Goal: Task Accomplishment & Management: Use online tool/utility

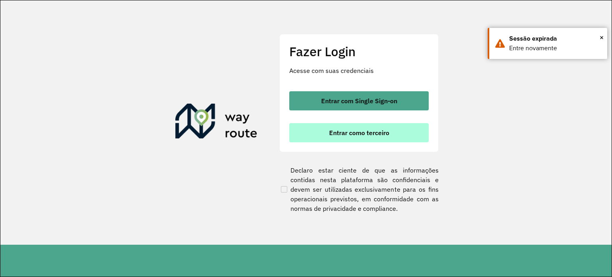
click at [376, 130] on span "Entrar como terceiro" at bounding box center [359, 132] width 60 height 6
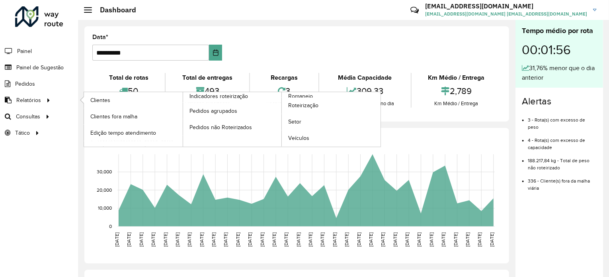
drag, startPoint x: 81, startPoint y: 103, endPoint x: 67, endPoint y: 98, distance: 15.1
click at [67, 98] on li "Relatórios Clientes Clientes fora malha Edição tempo atendimento Indicadores ro…" at bounding box center [39, 100] width 78 height 16
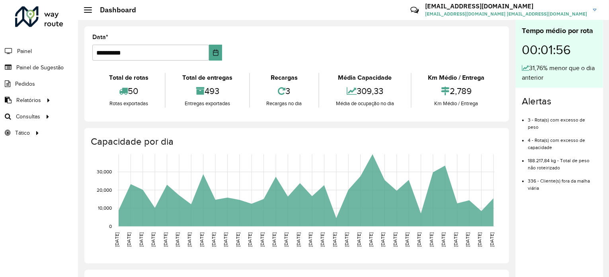
click at [53, 157] on div "Roteirizador AmbevTech Painel Painel de Sugestão Pedidos Relatórios Clientes Cl…" at bounding box center [39, 138] width 78 height 277
click at [30, 113] on span "Consultas" at bounding box center [29, 116] width 26 height 8
click at [102, 114] on span "Roteirização" at bounding box center [106, 116] width 32 height 8
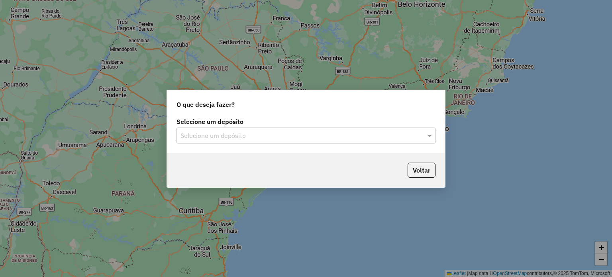
click at [285, 133] on input "text" at bounding box center [297, 136] width 235 height 10
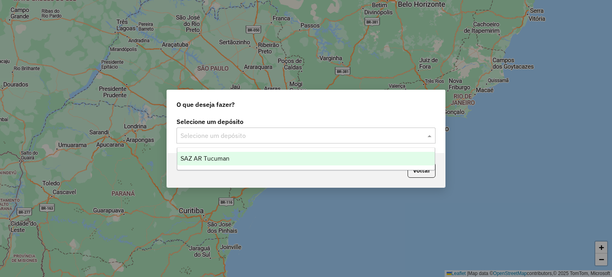
click at [240, 162] on div "SAZ AR Tucuman" at bounding box center [306, 159] width 258 height 14
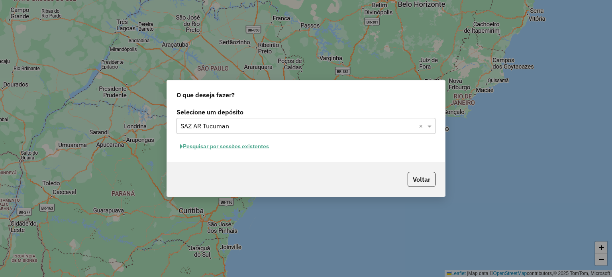
click at [222, 147] on button "Pesquisar por sessões existentes" at bounding box center [224, 146] width 96 height 12
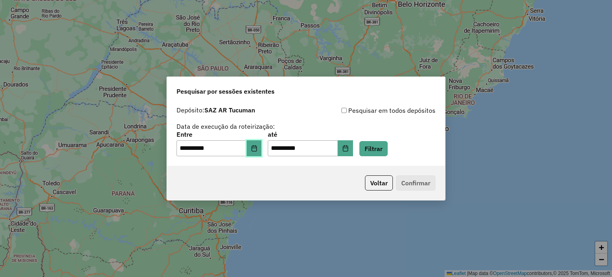
click at [256, 151] on icon "Choose Date" at bounding box center [253, 148] width 5 height 6
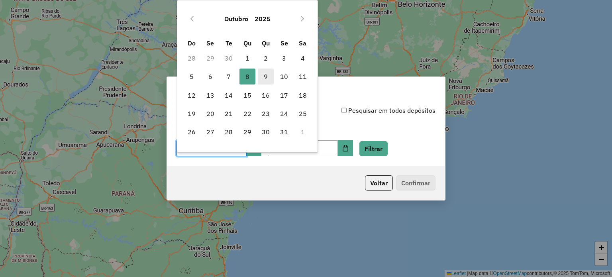
click at [265, 76] on span "9" at bounding box center [266, 76] width 16 height 16
type input "**********"
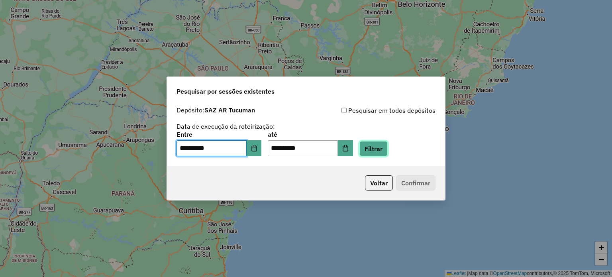
click at [383, 143] on button "Filtrar" at bounding box center [373, 148] width 28 height 15
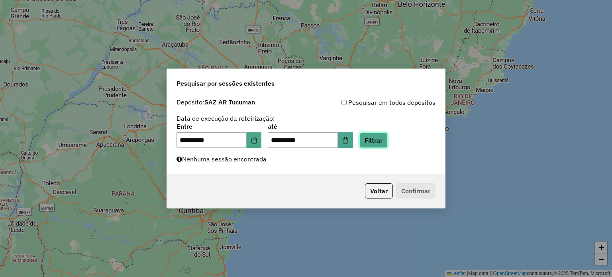
click at [385, 144] on button "Filtrar" at bounding box center [373, 140] width 28 height 15
click at [385, 140] on button "Filtrar" at bounding box center [373, 140] width 28 height 15
click at [387, 146] on button "Filtrar" at bounding box center [373, 140] width 28 height 15
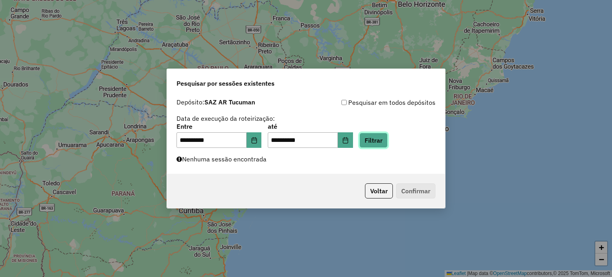
click at [387, 146] on button "Filtrar" at bounding box center [373, 140] width 28 height 15
click at [385, 138] on button "Filtrar" at bounding box center [373, 140] width 28 height 15
click at [385, 142] on button "Filtrar" at bounding box center [373, 140] width 28 height 15
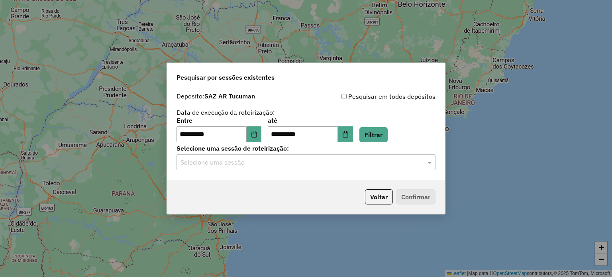
click at [293, 162] on input "text" at bounding box center [297, 163] width 235 height 10
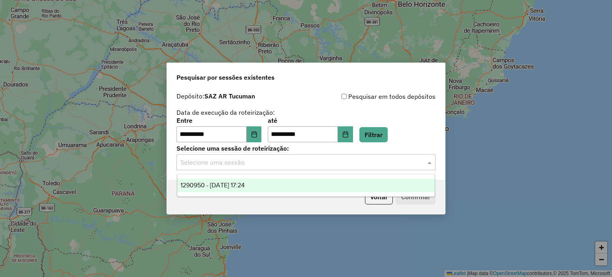
click at [288, 180] on div "1290950 - 09/10/2025 17:24" at bounding box center [306, 185] width 258 height 14
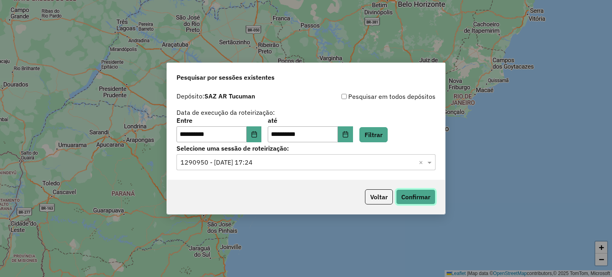
click at [417, 195] on button "Confirmar" at bounding box center [415, 196] width 39 height 15
click at [383, 135] on button "Filtrar" at bounding box center [373, 134] width 28 height 15
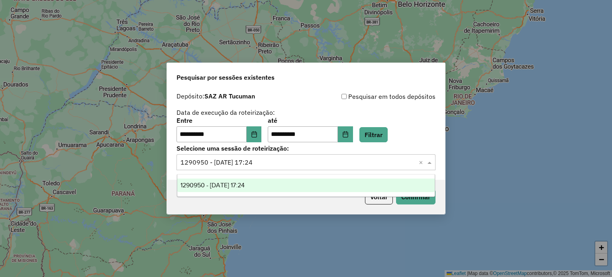
click at [319, 162] on input "text" at bounding box center [297, 163] width 235 height 10
click at [296, 180] on div "1290950 - 09/10/2025 17:24" at bounding box center [306, 185] width 258 height 14
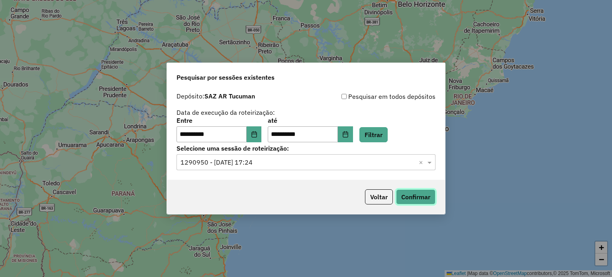
click at [406, 196] on button "Confirmar" at bounding box center [415, 196] width 39 height 15
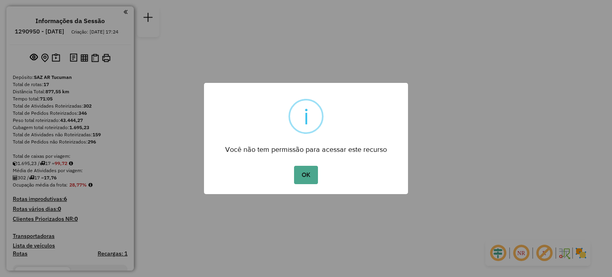
click at [289, 177] on div "OK No Cancel" at bounding box center [306, 175] width 204 height 22
click at [297, 173] on button "OK" at bounding box center [305, 175] width 23 height 18
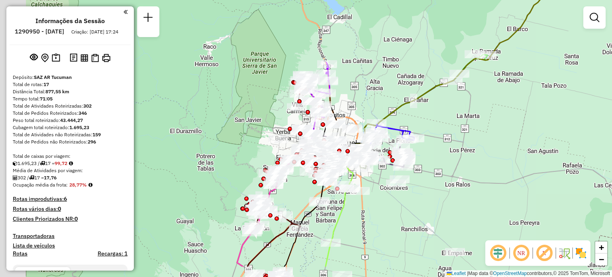
drag, startPoint x: 329, startPoint y: 128, endPoint x: 368, endPoint y: 82, distance: 60.2
click at [368, 84] on div "Janela de atendimento Grade de atendimento Capacidade Transportadoras Veículos …" at bounding box center [306, 138] width 612 height 277
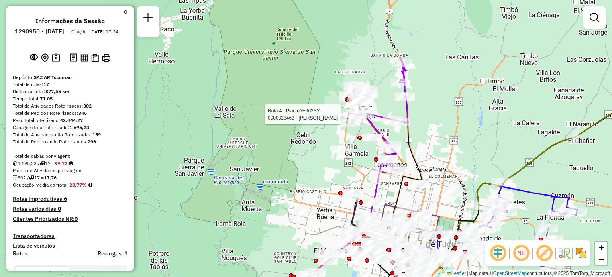
select select "**********"
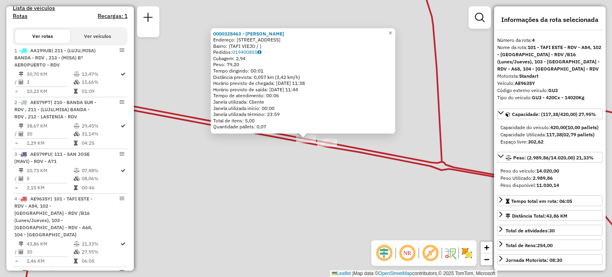
scroll to position [431, 0]
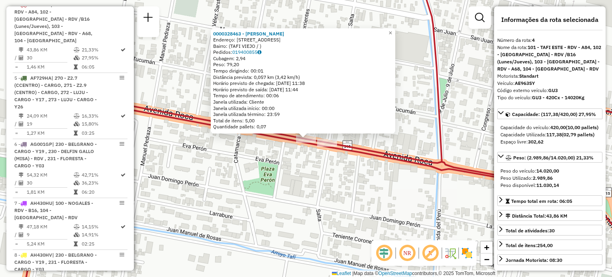
click at [337, 169] on div "0000328463 - MOYA RAUL EDUARDO Endereço: AVDA ROCA 403 Bairro: (TAFI VIEJO / ) …" at bounding box center [306, 138] width 612 height 277
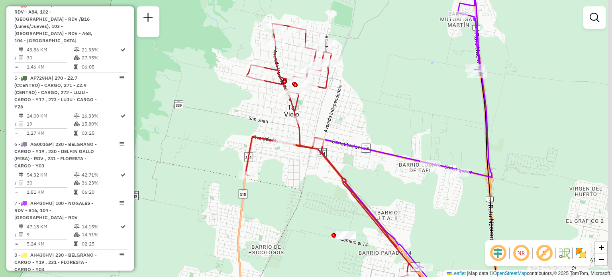
drag, startPoint x: 477, startPoint y: 143, endPoint x: 387, endPoint y: 156, distance: 90.9
click at [387, 156] on icon at bounding box center [406, 151] width 170 height 332
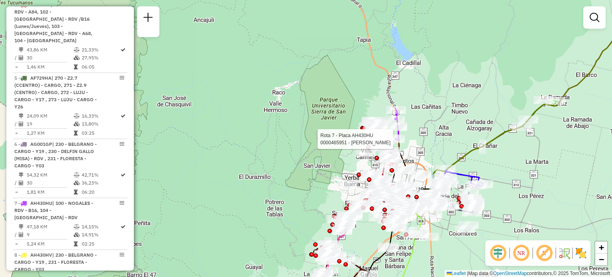
select select "**********"
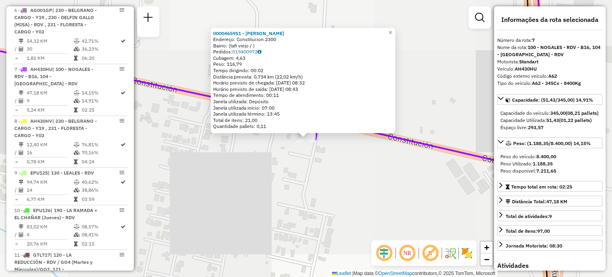
scroll to position [622, 0]
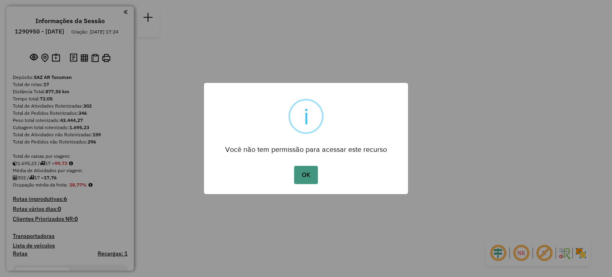
click at [309, 178] on button "OK" at bounding box center [305, 175] width 23 height 18
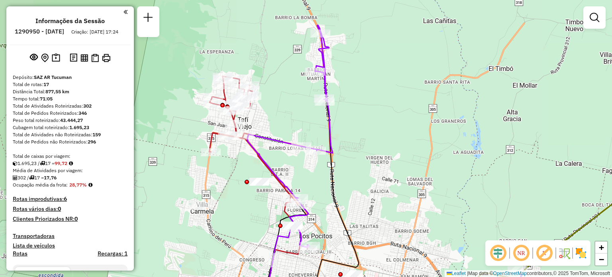
drag, startPoint x: 308, startPoint y: 111, endPoint x: 385, endPoint y: 110, distance: 77.3
click at [385, 110] on div "Janela de atendimento Grade de atendimento Capacidade Transportadoras Veículos …" at bounding box center [306, 138] width 612 height 277
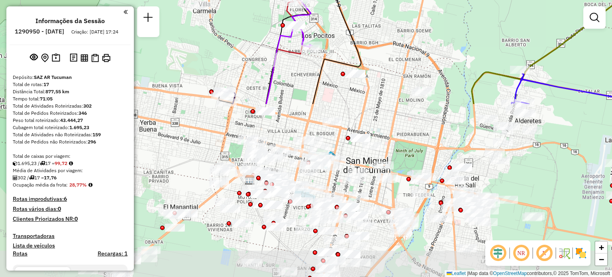
drag, startPoint x: 343, startPoint y: 202, endPoint x: 345, endPoint y: 2, distance: 200.3
click at [345, 2] on div "Janela de atendimento Grade de atendimento Capacidade Transportadoras Veículos …" at bounding box center [306, 138] width 612 height 277
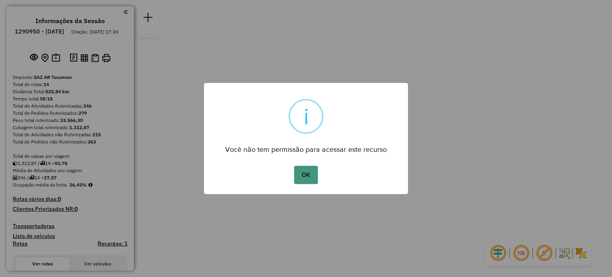
click at [300, 168] on button "OK" at bounding box center [305, 175] width 23 height 18
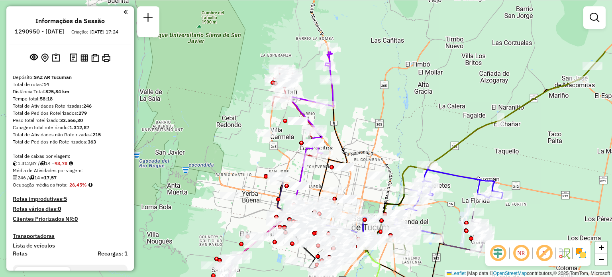
drag, startPoint x: 379, startPoint y: 56, endPoint x: 370, endPoint y: 135, distance: 79.3
click at [370, 135] on div "Janela de atendimento Grade de atendimento Capacidade Transportadoras Veículos …" at bounding box center [306, 138] width 612 height 277
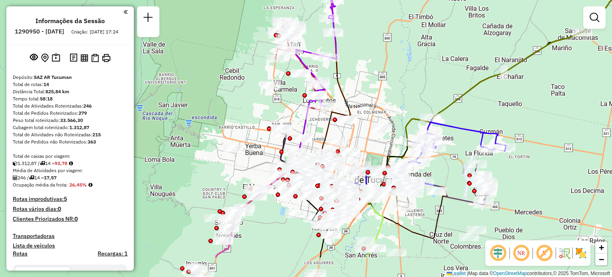
drag, startPoint x: 285, startPoint y: 141, endPoint x: 288, endPoint y: 94, distance: 47.5
click at [288, 94] on div "Janela de atendimento Grade de atendimento Capacidade Transportadoras Veículos …" at bounding box center [306, 138] width 612 height 277
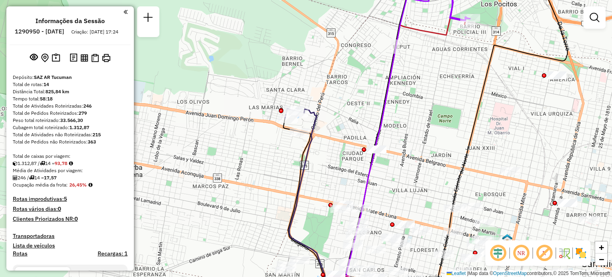
drag, startPoint x: 329, startPoint y: 122, endPoint x: 332, endPoint y: 98, distance: 24.4
click at [332, 98] on div "Janela de atendimento Grade de atendimento Capacidade Transportadoras Veículos …" at bounding box center [306, 138] width 612 height 277
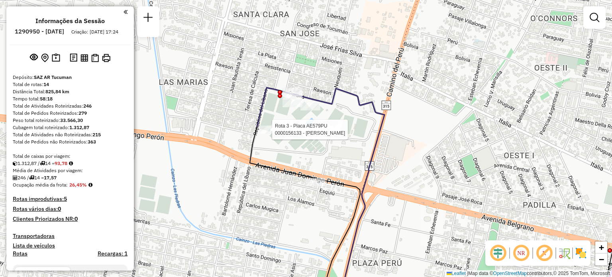
select select "**********"
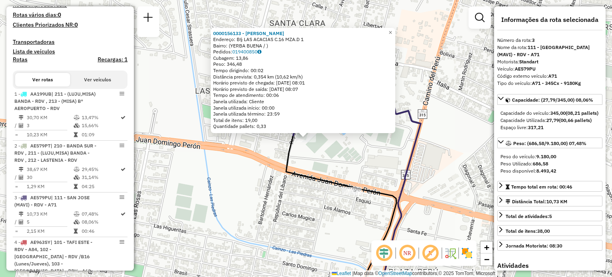
scroll to position [387, 0]
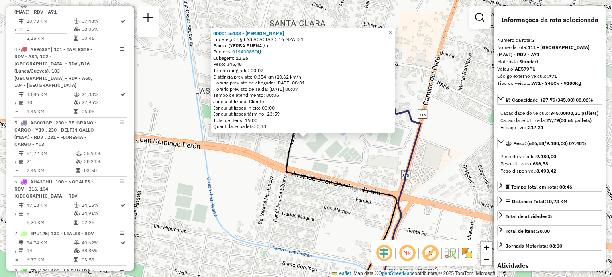
click at [246, 162] on div "0000156133 - MORALES LEONOR CRISTINA Endereço: B§ LAS ACACIAS C.16 MZA.D 1 Bair…" at bounding box center [306, 138] width 612 height 277
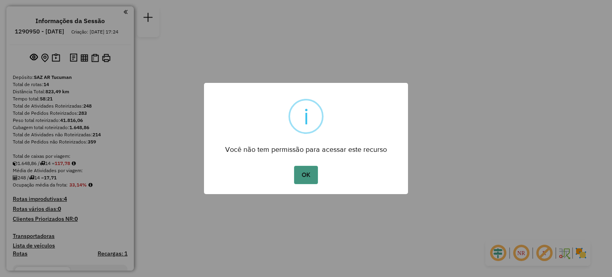
click at [301, 174] on button "OK" at bounding box center [305, 175] width 23 height 18
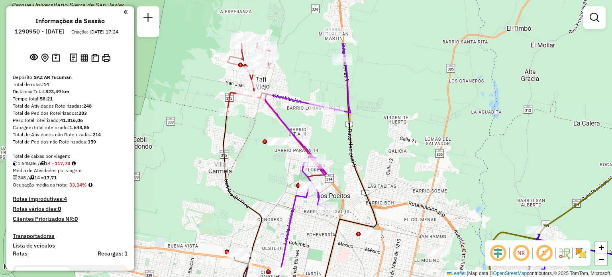
drag, startPoint x: 336, startPoint y: 106, endPoint x: 339, endPoint y: 177, distance: 70.6
click at [339, 177] on div "Janela de atendimento Grade de atendimento Capacidade Transportadoras Veículos …" at bounding box center [306, 138] width 612 height 277
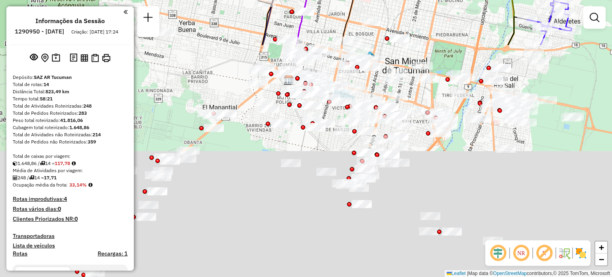
click at [393, 0] on html "Aguarde... Pop-up bloqueado! Seu navegador bloqueou automáticamente a abertura …" at bounding box center [306, 138] width 612 height 277
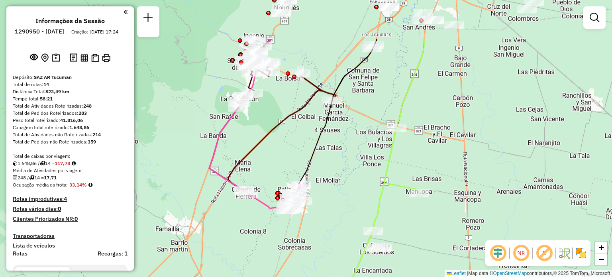
drag, startPoint x: 294, startPoint y: 57, endPoint x: 280, endPoint y: 123, distance: 68.3
click at [280, 123] on icon at bounding box center [272, 125] width 127 height 131
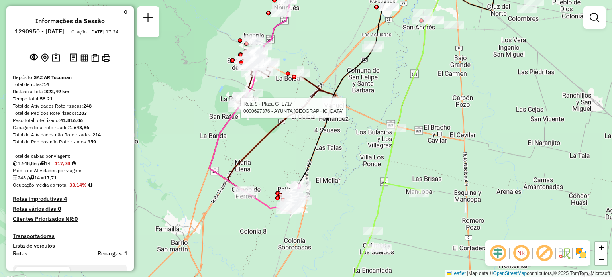
select select "**********"
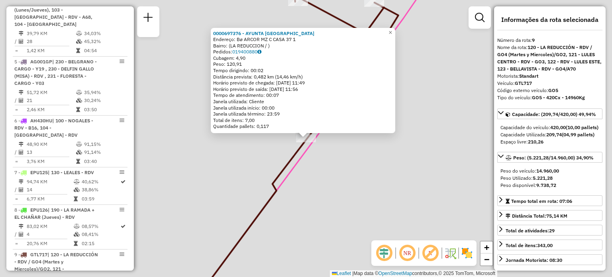
scroll to position [690, 0]
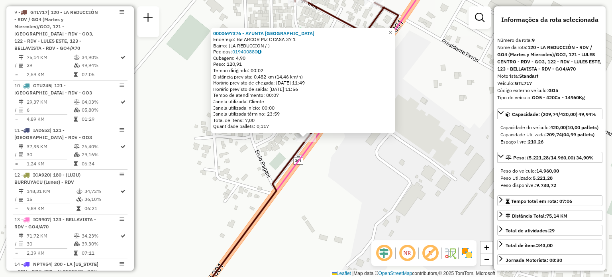
click at [235, 160] on div "0000697376 - AYUNTA CAROLINA DEL VALLE Endereço: Bø ARCOR MZ C CASA 37 1 Bairro…" at bounding box center [306, 138] width 612 height 277
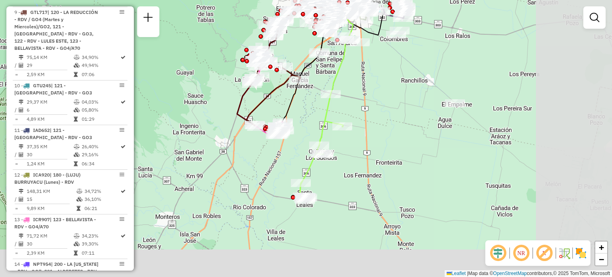
drag, startPoint x: 422, startPoint y: 185, endPoint x: 256, endPoint y: 88, distance: 192.3
click at [252, 85] on div at bounding box center [252, 84] width 20 height 8
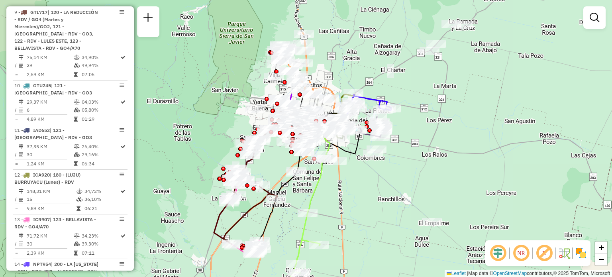
drag, startPoint x: 380, startPoint y: 101, endPoint x: 363, endPoint y: 223, distance: 122.7
click at [363, 223] on div "Janela de atendimento Grade de atendimento Capacidade Transportadoras Veículos …" at bounding box center [306, 138] width 612 height 277
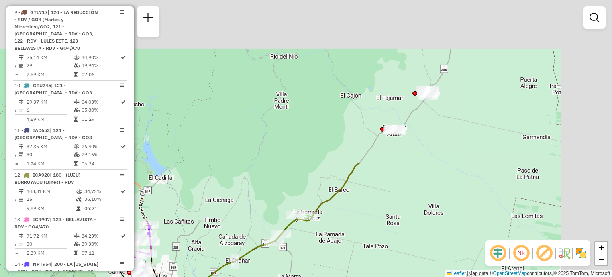
drag, startPoint x: 479, startPoint y: 64, endPoint x: 323, endPoint y: 254, distance: 245.7
click at [323, 254] on div "Janela de atendimento Grade de atendimento Capacidade Transportadoras Veículos …" at bounding box center [306, 138] width 612 height 277
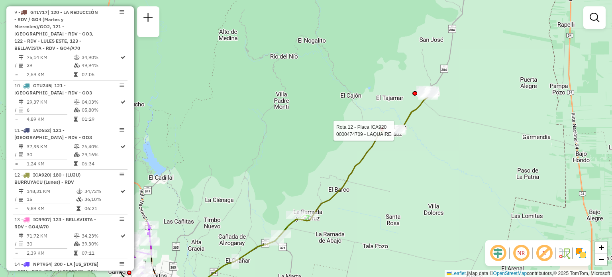
select select "**********"
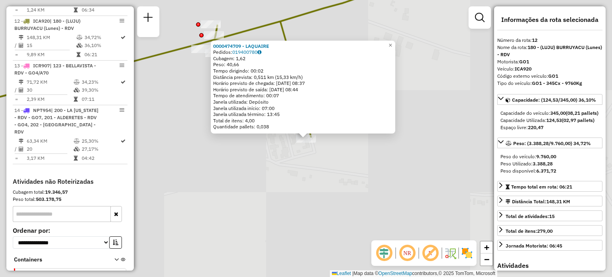
scroll to position [852, 0]
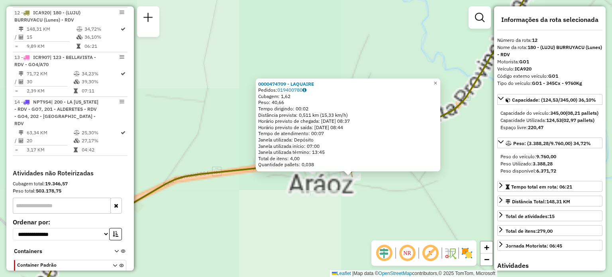
click at [290, 216] on div "0000474709 - LAQUAIRE Pedidos: 019400780 Cubagem: 1,62 Peso: 40,66 Tempo dirigi…" at bounding box center [306, 138] width 612 height 277
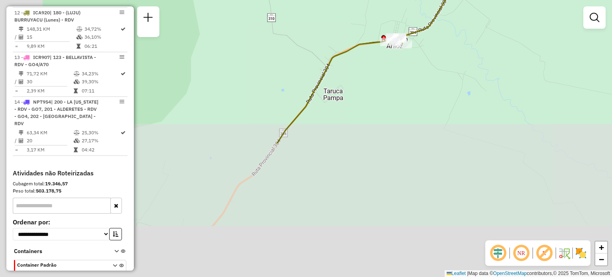
drag, startPoint x: 271, startPoint y: 232, endPoint x: 384, endPoint y: 38, distance: 224.6
click at [384, 38] on div "Janela de atendimento Grade de atendimento Capacidade Transportadoras Veículos …" at bounding box center [306, 138] width 612 height 277
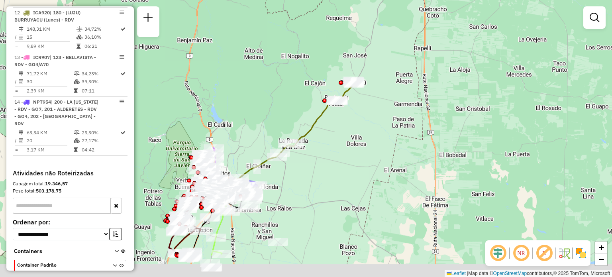
drag, startPoint x: 283, startPoint y: 164, endPoint x: 340, endPoint y: 116, distance: 74.3
click at [339, 117] on div "Janela de atendimento Grade de atendimento Capacidade Transportadoras Veículos …" at bounding box center [306, 138] width 612 height 277
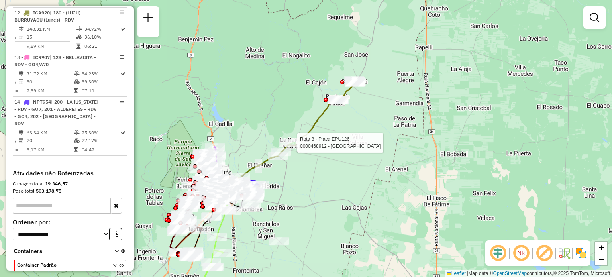
select select "**********"
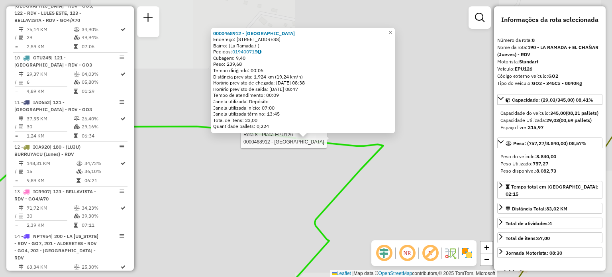
scroll to position [645, 0]
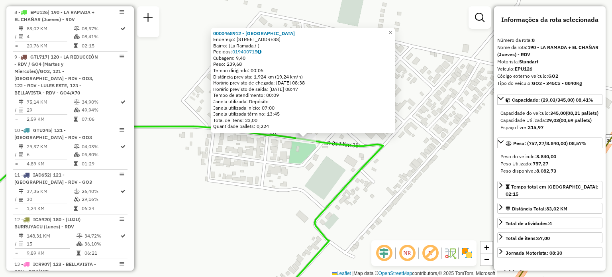
click at [275, 155] on div "0000468912 - Villa Romina Endereço: Gral San martín 1 Bairro: (La Ramada / ) Pe…" at bounding box center [306, 138] width 612 height 277
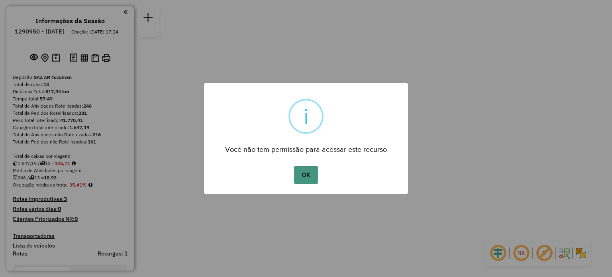
click at [315, 173] on button "OK" at bounding box center [305, 175] width 23 height 18
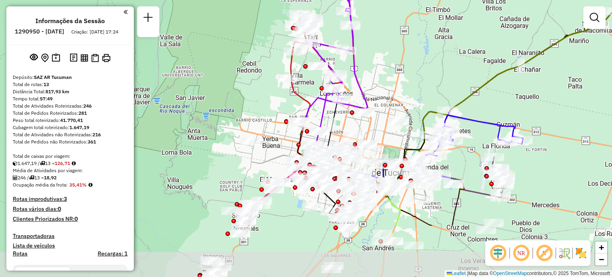
drag, startPoint x: 327, startPoint y: 152, endPoint x: 365, endPoint y: 74, distance: 86.9
click at [365, 74] on div "Janela de atendimento Grade de atendimento Capacidade Transportadoras Veículos …" at bounding box center [306, 138] width 612 height 277
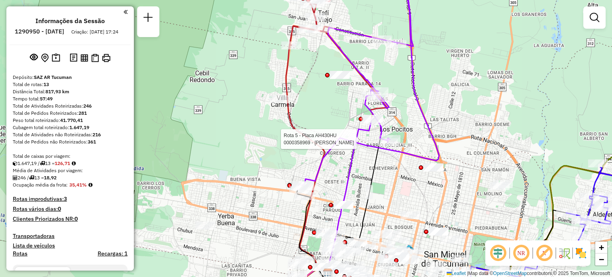
select select "**********"
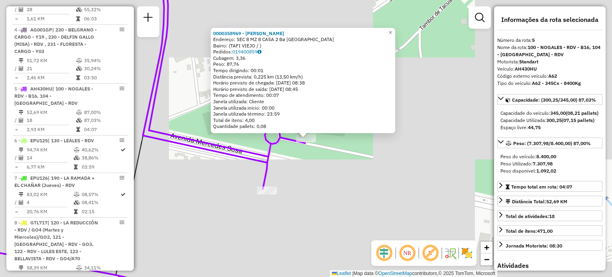
scroll to position [511, 0]
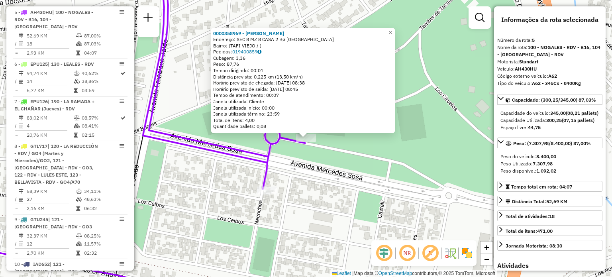
click at [358, 163] on div "0000358969 - LIZARRAGA ADRIAN MARCELO Endereço: SEC 8 MZ 8 CASA 2 Bø LOMAS DE 1…" at bounding box center [306, 138] width 612 height 277
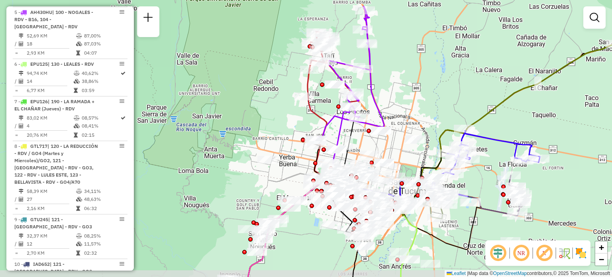
drag, startPoint x: 389, startPoint y: 107, endPoint x: 396, endPoint y: 86, distance: 21.4
click at [396, 86] on div "Janela de atendimento Grade de atendimento Capacidade Transportadoras Veículos …" at bounding box center [306, 138] width 612 height 277
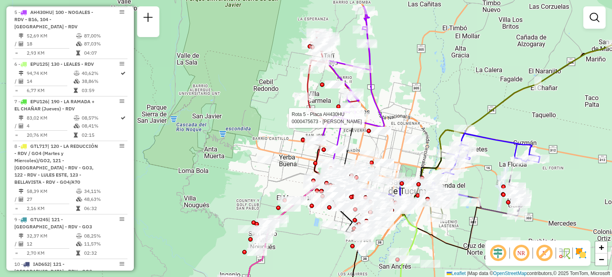
select select "**********"
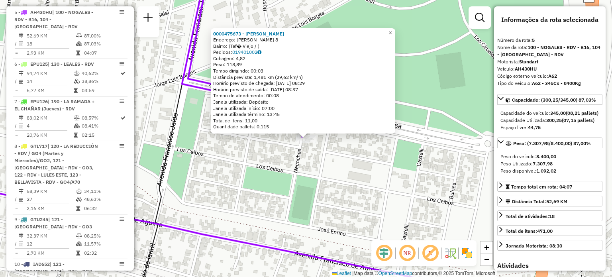
click at [310, 146] on div "0000475673 - Herrera Pavon Endereço: Manzana M 8 Bairro: (Taf� Viejo / ) Pedido…" at bounding box center [306, 138] width 612 height 277
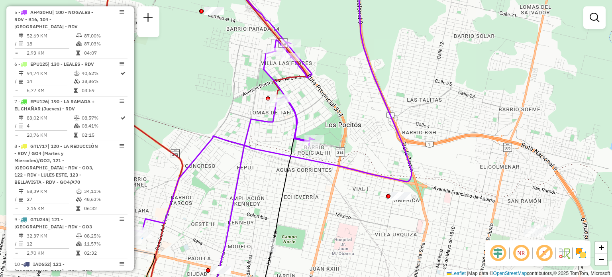
click at [464, 151] on div "Janela de atendimento Grade de atendimento Capacidade Transportadoras Veículos …" at bounding box center [306, 138] width 612 height 277
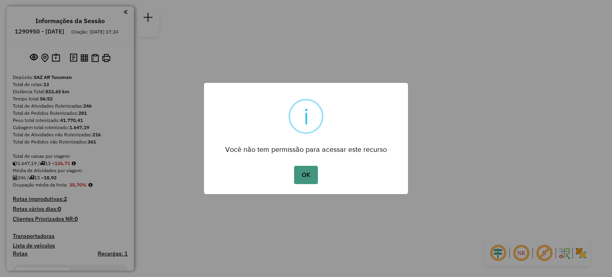
click at [311, 171] on button "OK" at bounding box center [305, 175] width 23 height 18
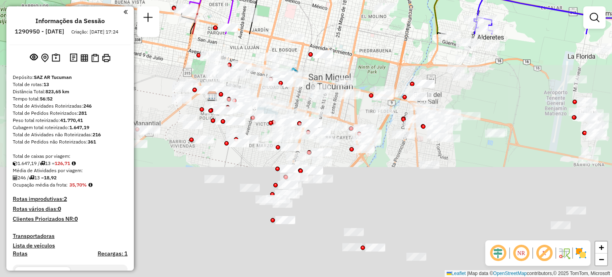
drag, startPoint x: 276, startPoint y: 257, endPoint x: 289, endPoint y: -45, distance: 302.5
click at [289, 0] on html "Aguarde... Pop-up bloqueado! Seu navegador bloqueou automáticamente a abertura …" at bounding box center [306, 138] width 612 height 277
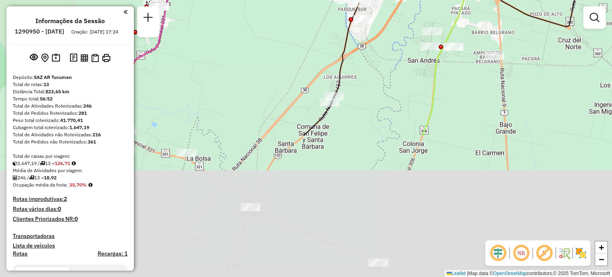
drag, startPoint x: 318, startPoint y: 222, endPoint x: 428, endPoint y: 12, distance: 237.3
click at [428, 12] on div "Janela de atendimento Grade de atendimento Capacidade Transportadoras Veículos …" at bounding box center [306, 138] width 612 height 277
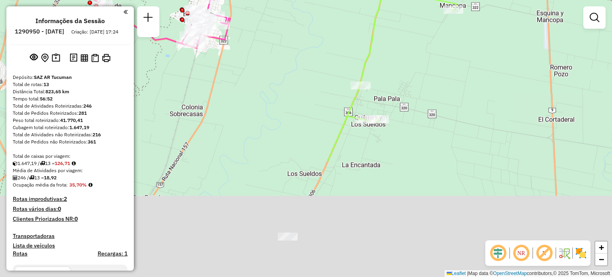
drag, startPoint x: 324, startPoint y: 192, endPoint x: 242, endPoint y: 43, distance: 170.4
click at [243, 38] on div "Janela de atendimento Grade de atendimento Capacidade Transportadoras Veículos …" at bounding box center [306, 138] width 612 height 277
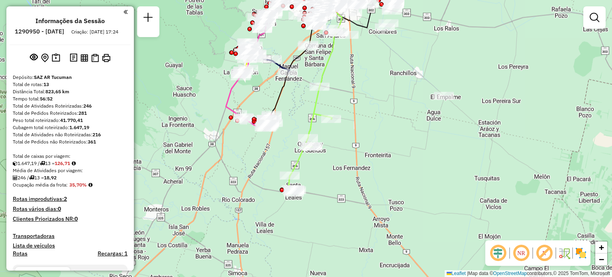
drag, startPoint x: 267, startPoint y: 32, endPoint x: 268, endPoint y: 74, distance: 42.2
click at [268, 74] on div "Janela de atendimento Grade de atendimento Capacidade Transportadoras Veículos …" at bounding box center [306, 138] width 612 height 277
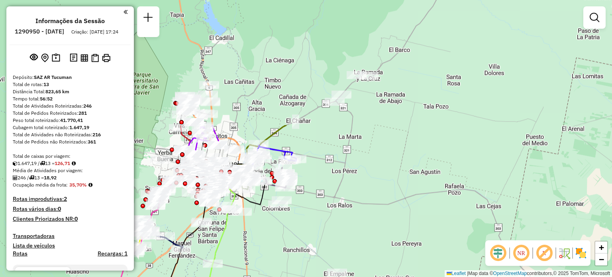
drag, startPoint x: 439, startPoint y: 78, endPoint x: 225, endPoint y: 231, distance: 262.6
click at [225, 231] on icon at bounding box center [213, 242] width 44 height 144
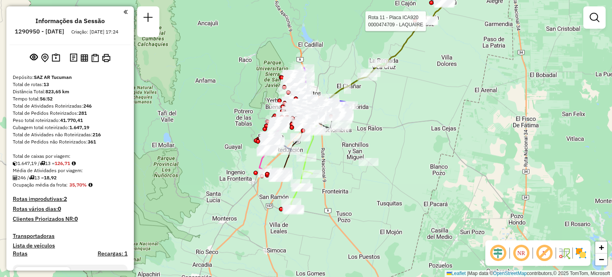
click at [431, 25] on div at bounding box center [428, 21] width 20 height 8
select select "**********"
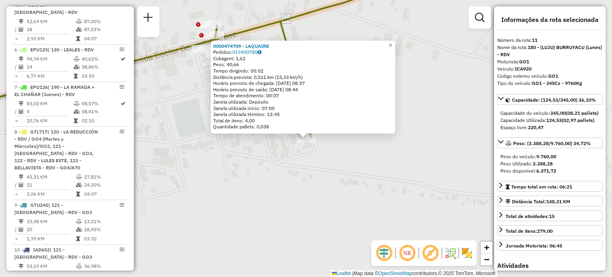
scroll to position [808, 0]
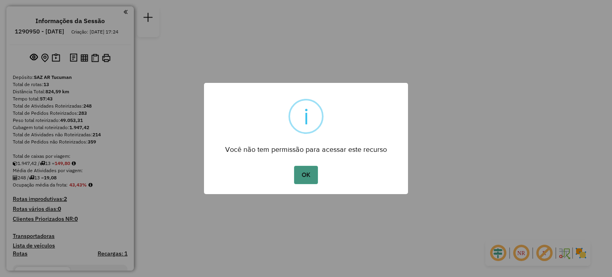
click at [307, 172] on button "OK" at bounding box center [305, 175] width 23 height 18
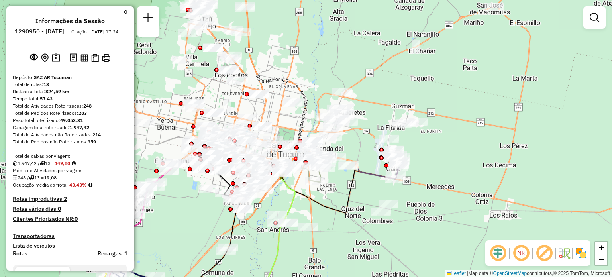
drag, startPoint x: 507, startPoint y: 79, endPoint x: 319, endPoint y: 274, distance: 270.9
click at [319, 274] on div "Janela de atendimento Grade de atendimento Capacidade Transportadoras Veículos …" at bounding box center [306, 138] width 612 height 277
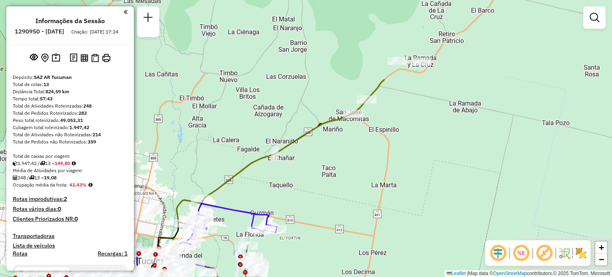
drag, startPoint x: 488, startPoint y: 55, endPoint x: 345, endPoint y: 162, distance: 178.6
click at [345, 162] on div "Janela de atendimento Grade de atendimento Capacidade Transportadoras Veículos …" at bounding box center [306, 138] width 612 height 277
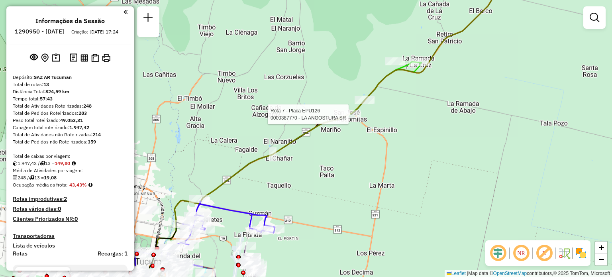
select select "**********"
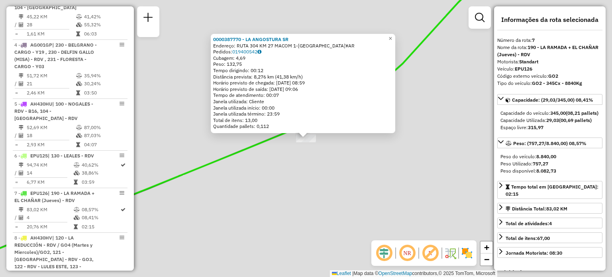
scroll to position [601, 0]
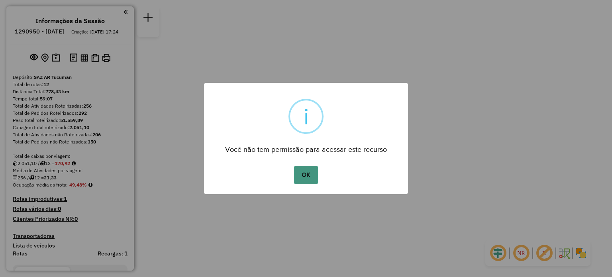
click at [309, 177] on button "OK" at bounding box center [305, 175] width 23 height 18
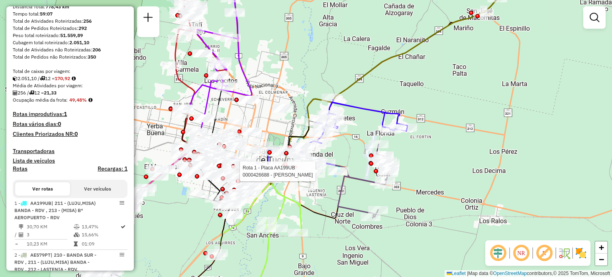
select select "**********"
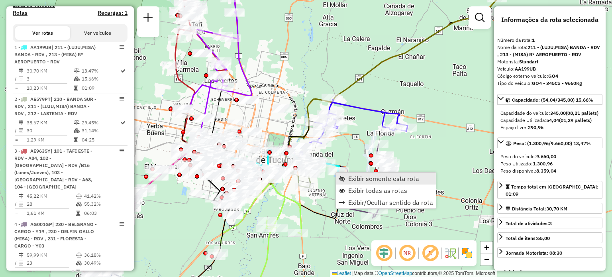
scroll to position [284, 0]
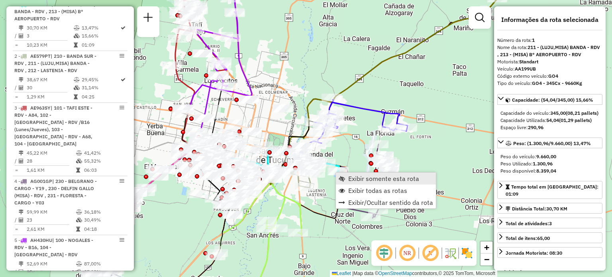
click at [367, 179] on span "Exibir somente esta rota" at bounding box center [383, 178] width 71 height 6
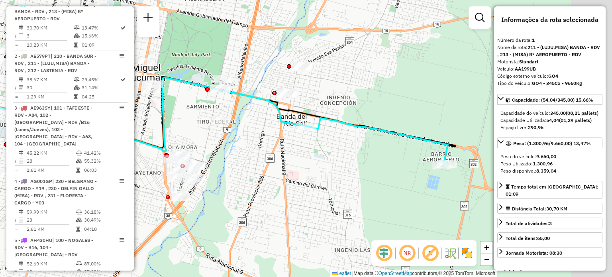
drag, startPoint x: 409, startPoint y: 161, endPoint x: 270, endPoint y: 144, distance: 140.4
click at [270, 144] on div "Janela de atendimento Grade de atendimento Capacidade Transportadoras Veículos …" at bounding box center [306, 138] width 612 height 277
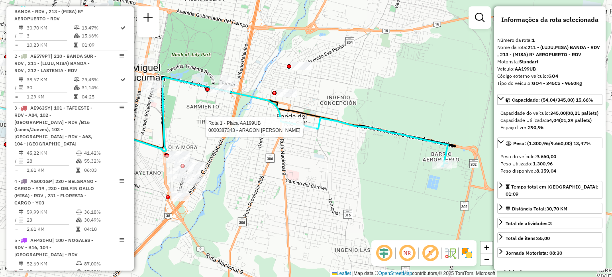
click at [306, 131] on div at bounding box center [306, 127] width 20 height 8
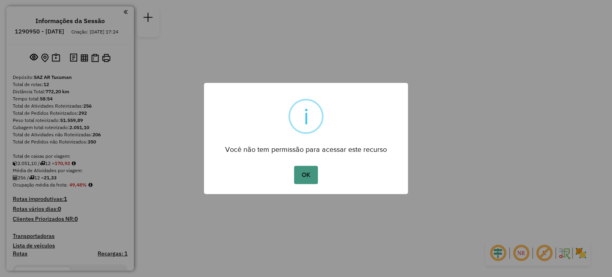
click at [309, 170] on button "OK" at bounding box center [305, 175] width 23 height 18
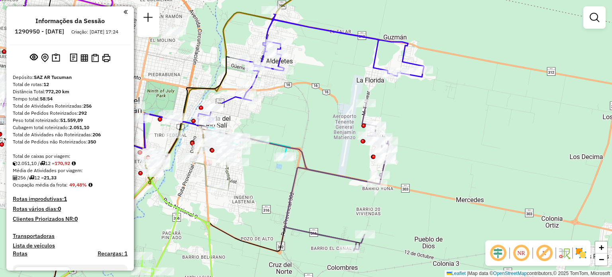
drag, startPoint x: 284, startPoint y: 149, endPoint x: 317, endPoint y: 125, distance: 40.1
click at [317, 125] on div "Janela de atendimento Grade de atendimento Capacidade Transportadoras Veículos …" at bounding box center [306, 138] width 612 height 277
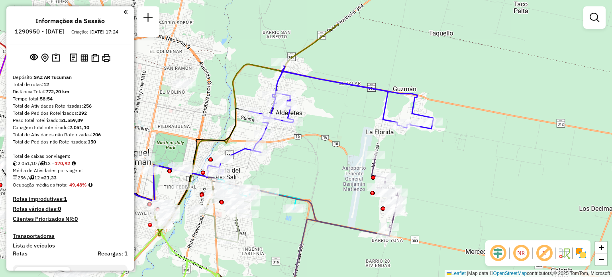
drag, startPoint x: 303, startPoint y: 108, endPoint x: 312, endPoint y: 160, distance: 52.6
click at [312, 160] on div "Janela de atendimento Grade de atendimento Capacidade Transportadoras Veículos …" at bounding box center [306, 138] width 612 height 277
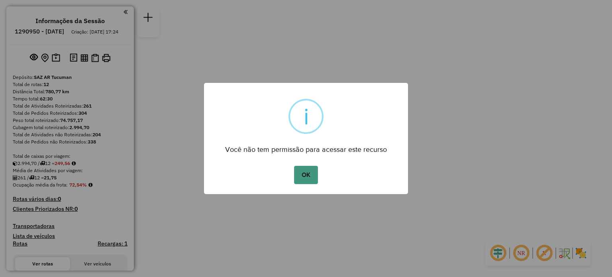
click at [311, 180] on button "OK" at bounding box center [305, 175] width 23 height 18
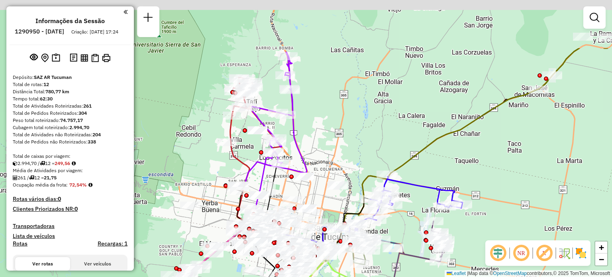
drag, startPoint x: 314, startPoint y: 88, endPoint x: 331, endPoint y: 166, distance: 79.5
click at [331, 166] on div "Janela de atendimento Grade de atendimento Capacidade Transportadoras Veículos …" at bounding box center [306, 138] width 612 height 277
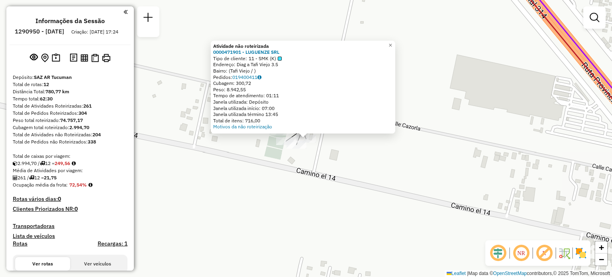
click at [296, 172] on div "Atividade não roteirizada 0000471901 - LUGUENZE SRL Tipo de cliente: 11 - SMK (…" at bounding box center [306, 138] width 612 height 277
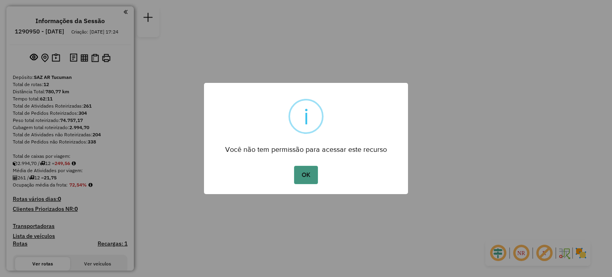
click at [312, 175] on button "OK" at bounding box center [305, 175] width 23 height 18
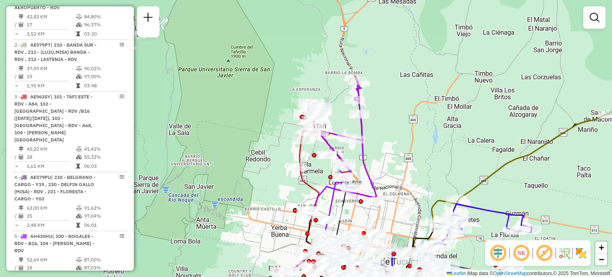
scroll to position [286, 0]
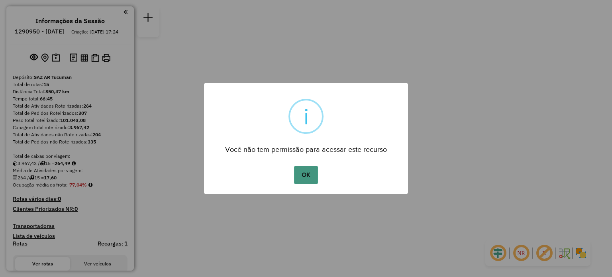
click at [313, 169] on button "OK" at bounding box center [305, 175] width 23 height 18
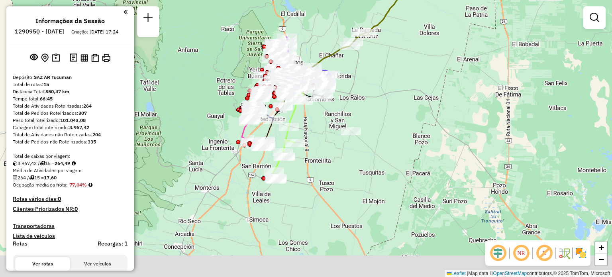
drag, startPoint x: 283, startPoint y: 194, endPoint x: 247, endPoint y: 50, distance: 147.9
click at [247, 50] on div "Janela de atendimento Grade de atendimento Capacidade Transportadoras Veículos …" at bounding box center [306, 138] width 612 height 277
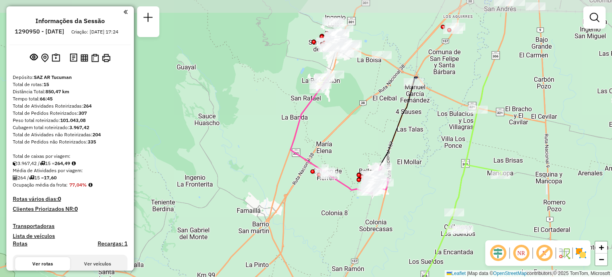
drag, startPoint x: 309, startPoint y: 121, endPoint x: 309, endPoint y: 222, distance: 101.1
click at [309, 222] on div "Janela de atendimento Grade de atendimento Capacidade Transportadoras Veículos …" at bounding box center [306, 138] width 612 height 277
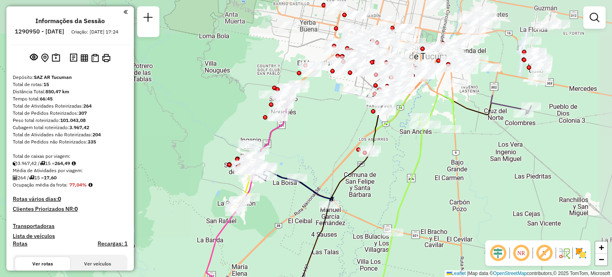
drag, startPoint x: 448, startPoint y: 103, endPoint x: 363, endPoint y: 226, distance: 148.9
click at [363, 226] on div "Janela de atendimento Grade de atendimento Capacidade Transportadoras Veículos …" at bounding box center [306, 138] width 612 height 277
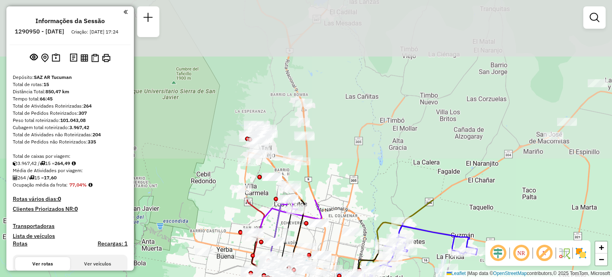
drag, startPoint x: 509, startPoint y: 36, endPoint x: 425, endPoint y: 263, distance: 241.8
click at [425, 263] on div "Janela de atendimento Grade de atendimento Capacidade Transportadoras Veículos …" at bounding box center [306, 138] width 612 height 277
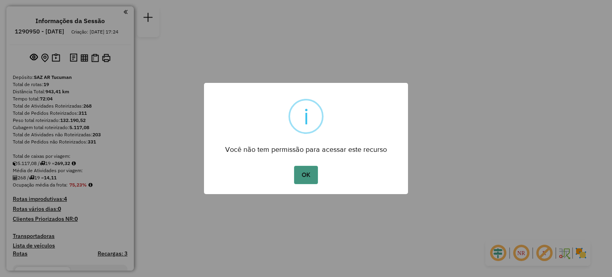
click at [307, 168] on button "OK" at bounding box center [305, 175] width 23 height 18
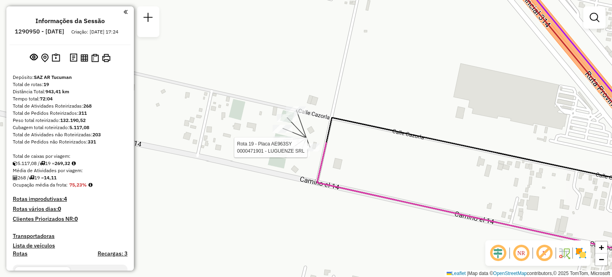
click at [430, 125] on div "Rota 19 - Placa AE963SY 0000471901 - LUGUENZE SRL Rota 9 - Placa EPU126 0000471…" at bounding box center [306, 138] width 612 height 277
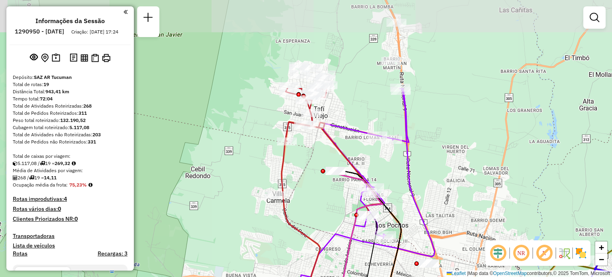
drag, startPoint x: 366, startPoint y: 49, endPoint x: 314, endPoint y: 164, distance: 126.7
click at [314, 164] on div "Janela de atendimento Grade de atendimento Capacidade Transportadoras Veículos …" at bounding box center [306, 138] width 612 height 277
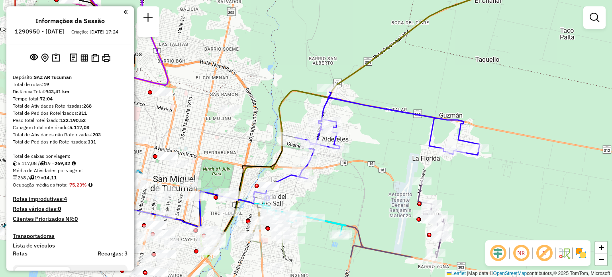
drag, startPoint x: 419, startPoint y: 198, endPoint x: 391, endPoint y: 158, distance: 48.9
click at [391, 158] on div "Janela de atendimento Grade de atendimento Capacidade Transportadoras Veículos …" at bounding box center [306, 138] width 612 height 277
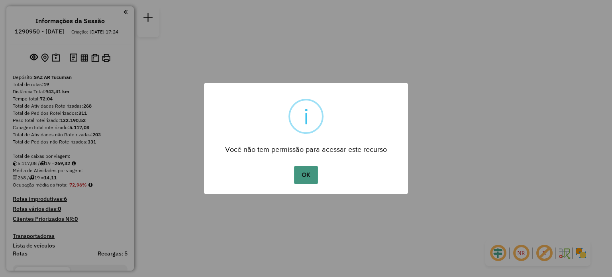
click at [308, 173] on button "OK" at bounding box center [305, 175] width 23 height 18
